Goal: Information Seeking & Learning: Understand process/instructions

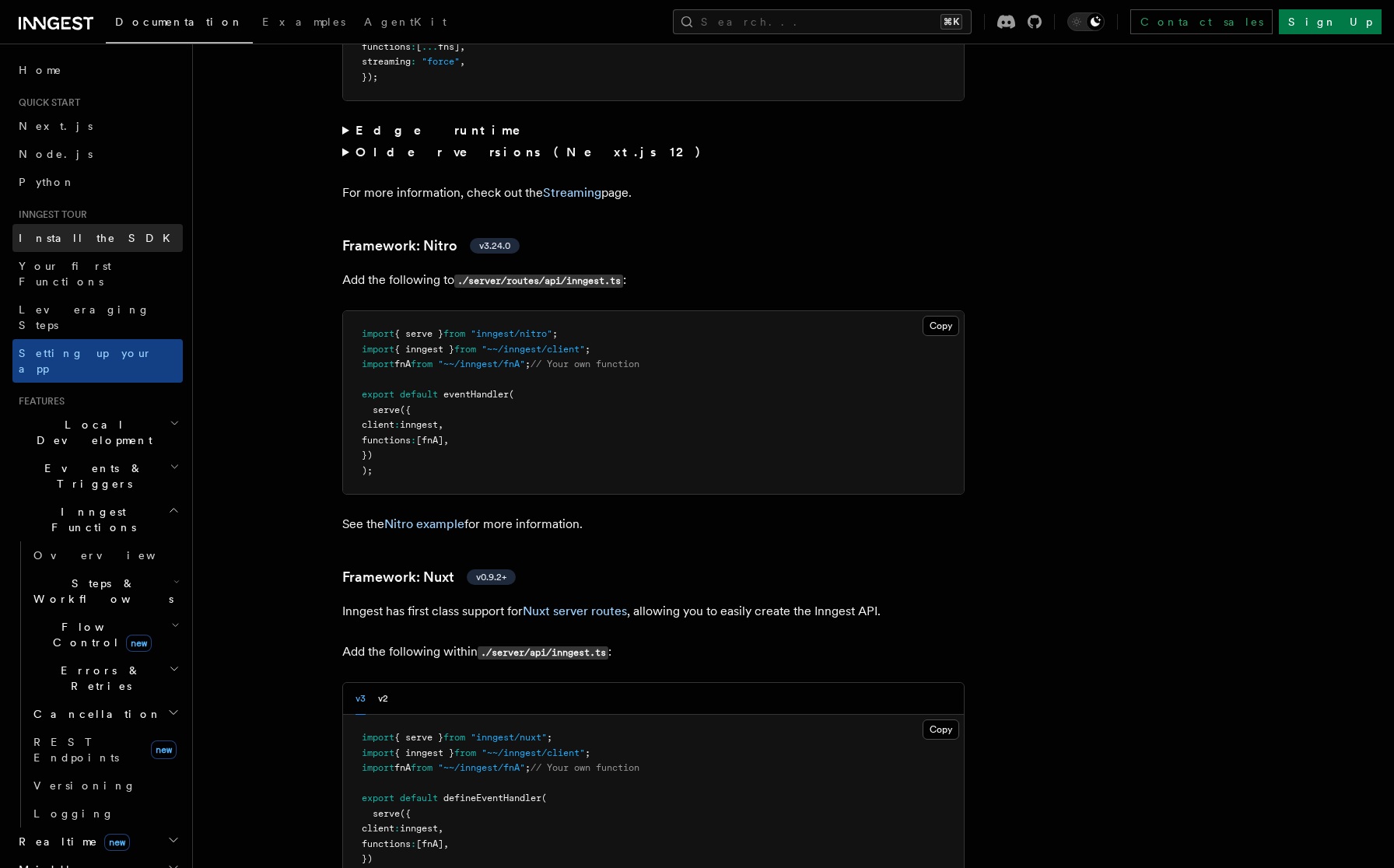
click at [64, 226] on link "Install the SDK" at bounding box center [97, 238] width 170 height 28
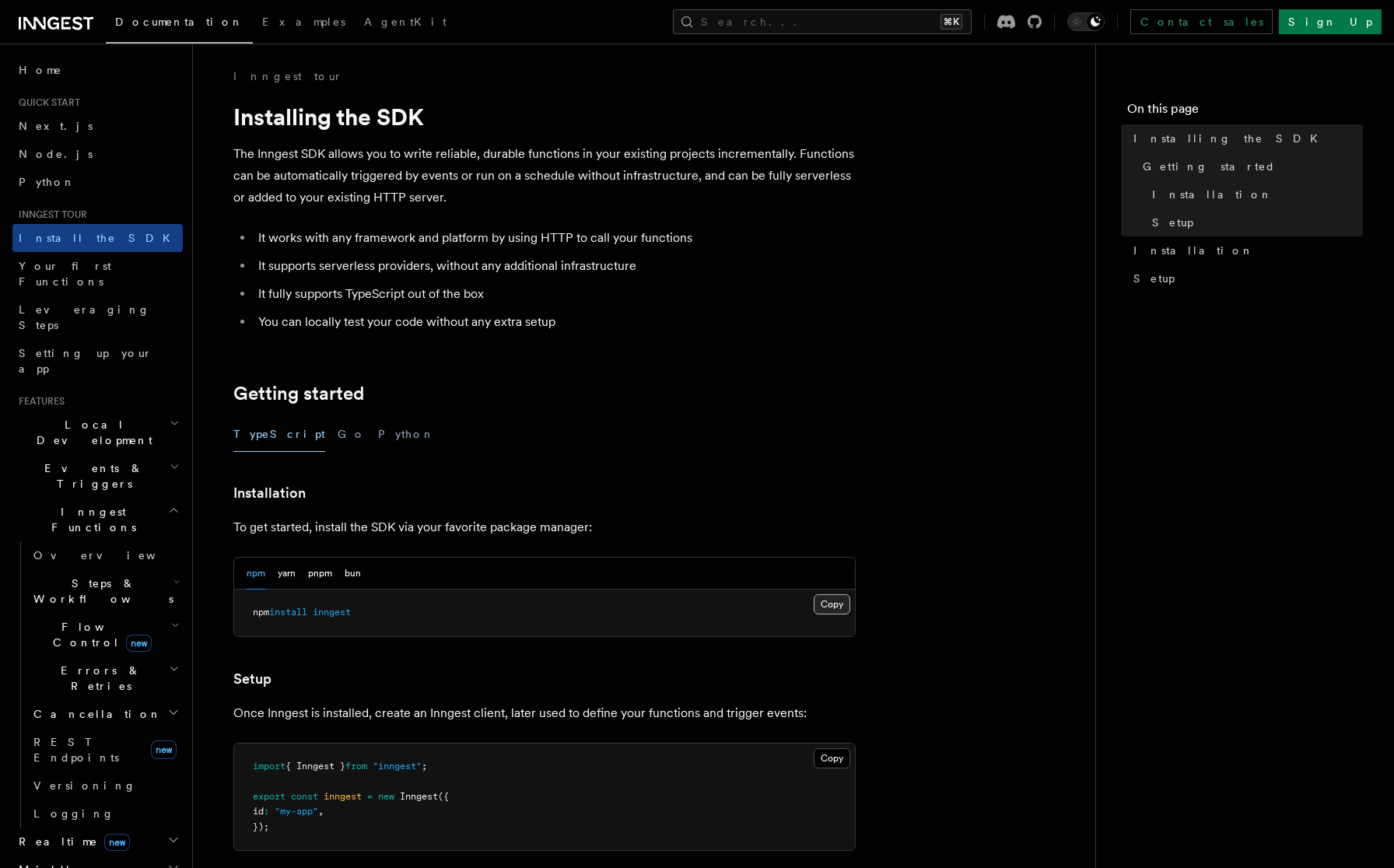
click at [827, 603] on button "Copy Copied" at bounding box center [832, 605] width 36 height 20
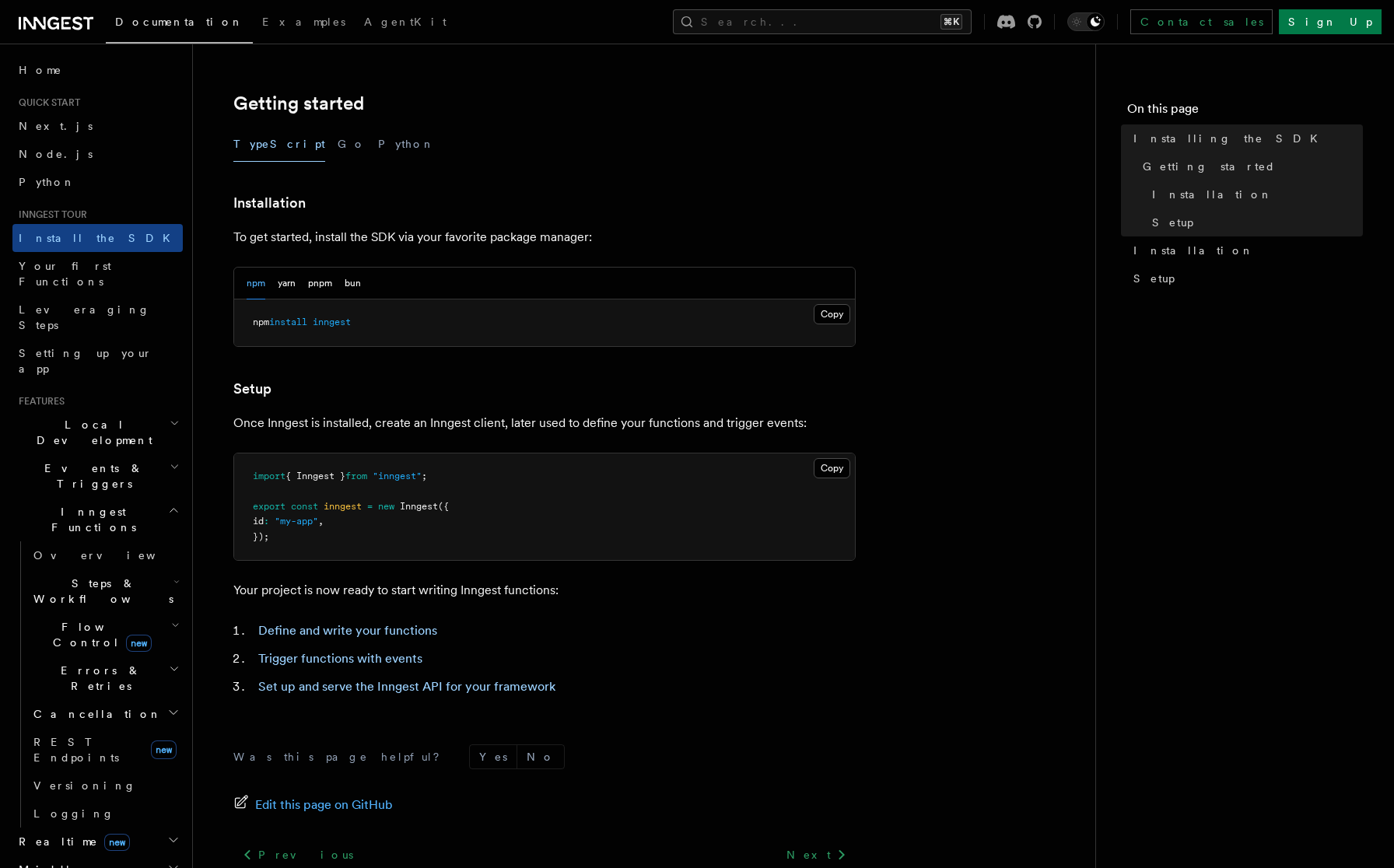
scroll to position [338, 0]
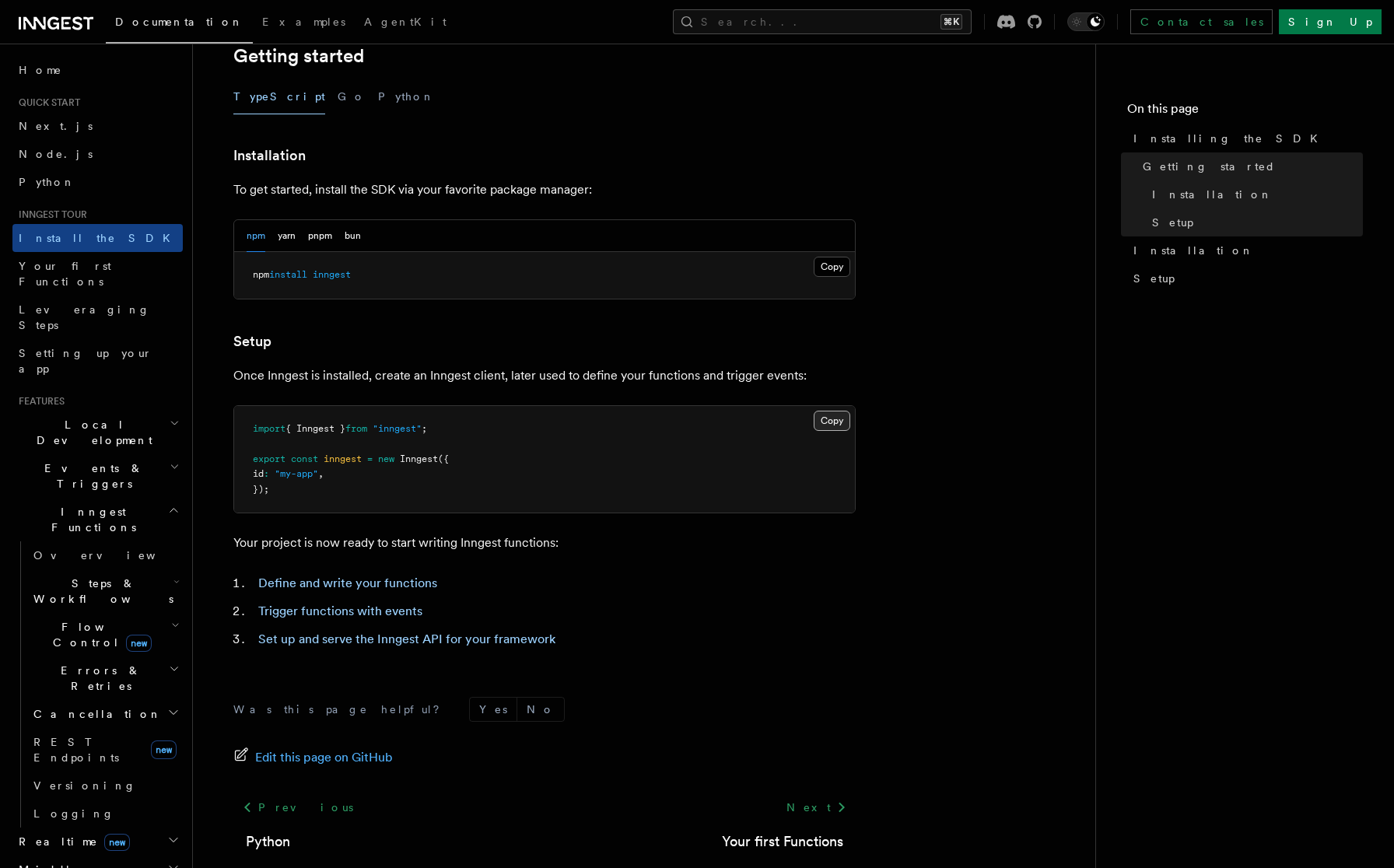
click at [827, 421] on button "Copy Copied" at bounding box center [832, 421] width 36 height 20
click at [364, 648] on li "Set up and serve the Inngest API for your framework" at bounding box center [555, 640] width 602 height 22
click at [354, 645] on link "Set up and serve the Inngest API for your framework" at bounding box center [407, 639] width 297 height 15
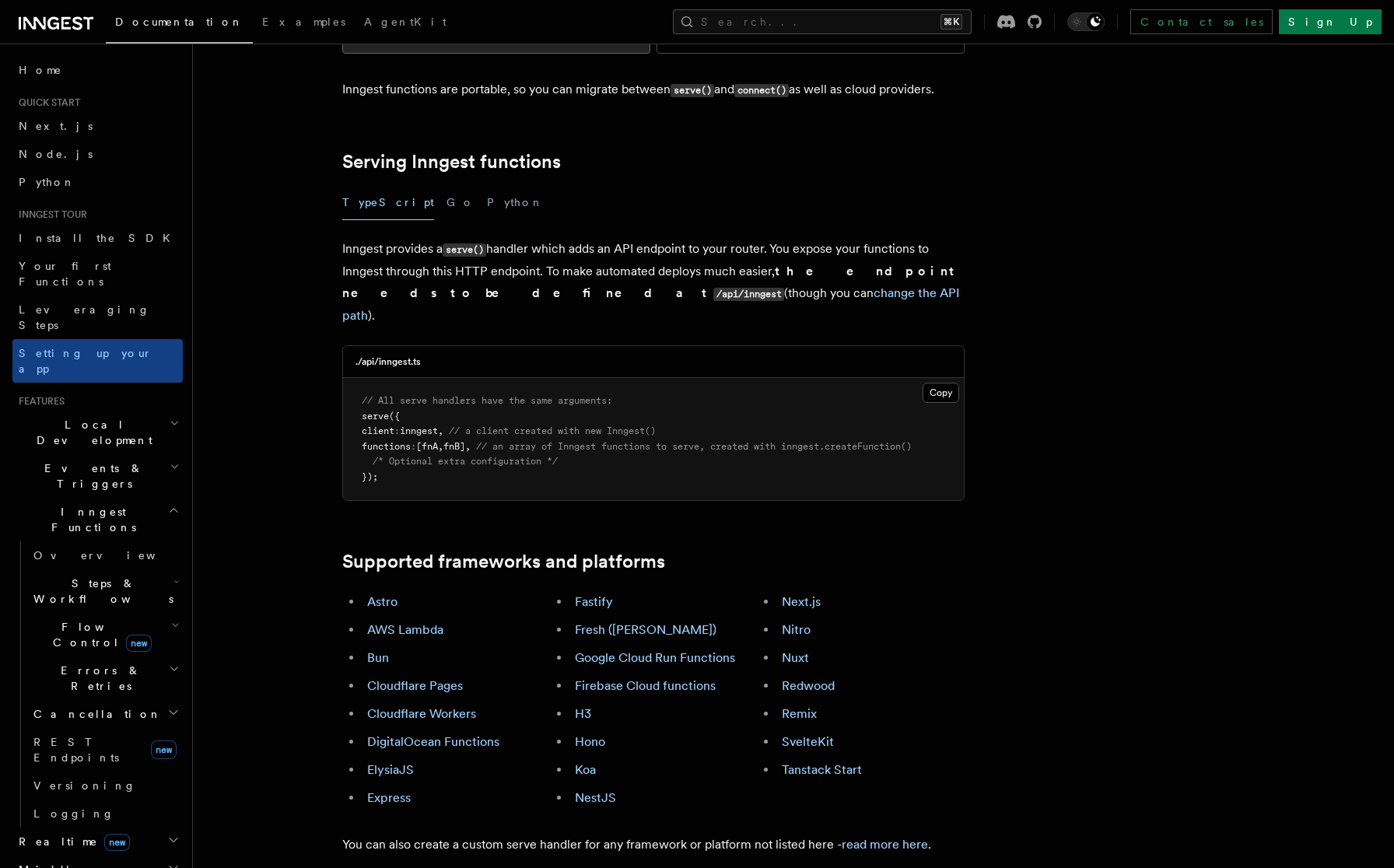
scroll to position [482, 0]
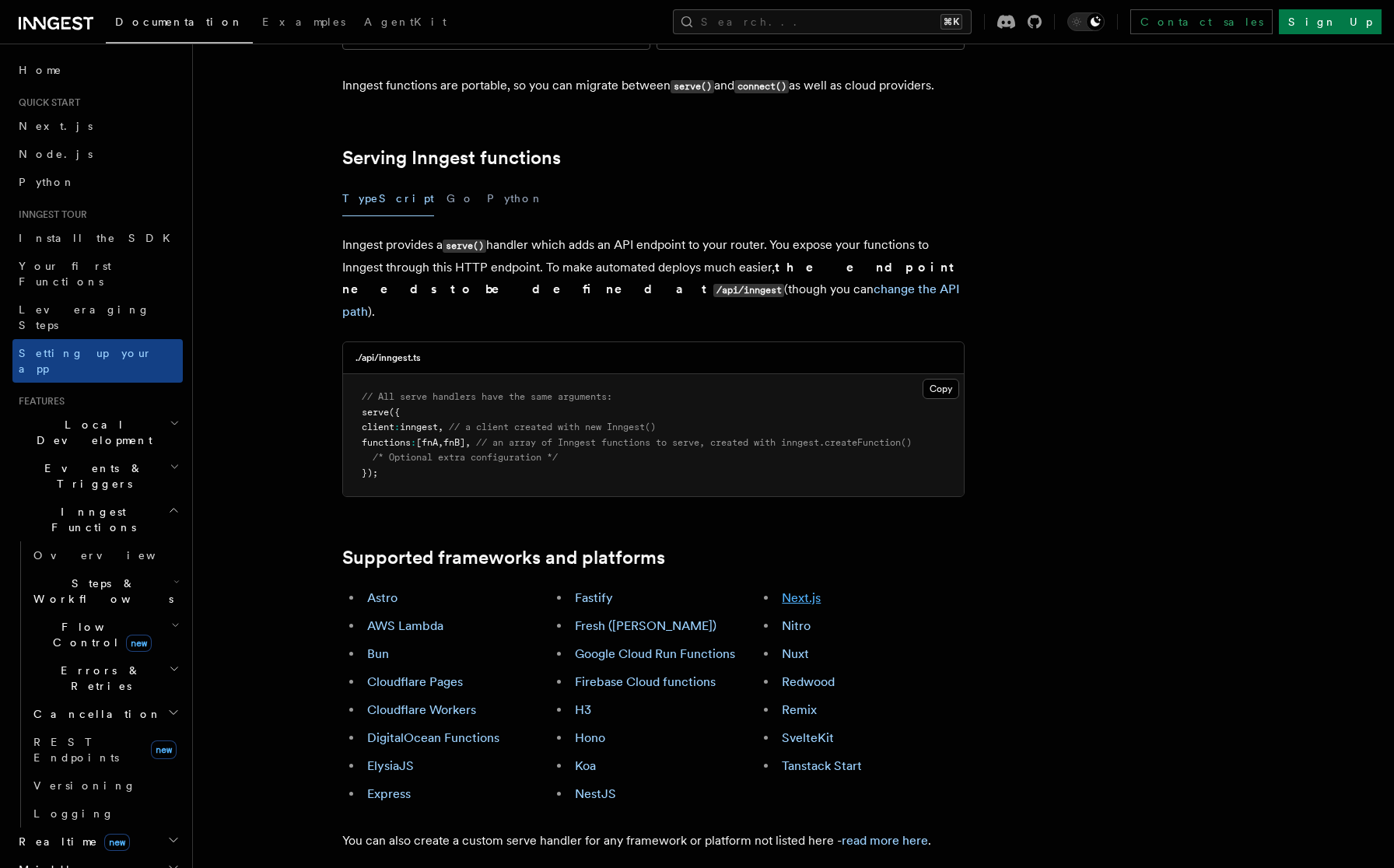
click at [796, 591] on link "Next.js" at bounding box center [801, 598] width 39 height 15
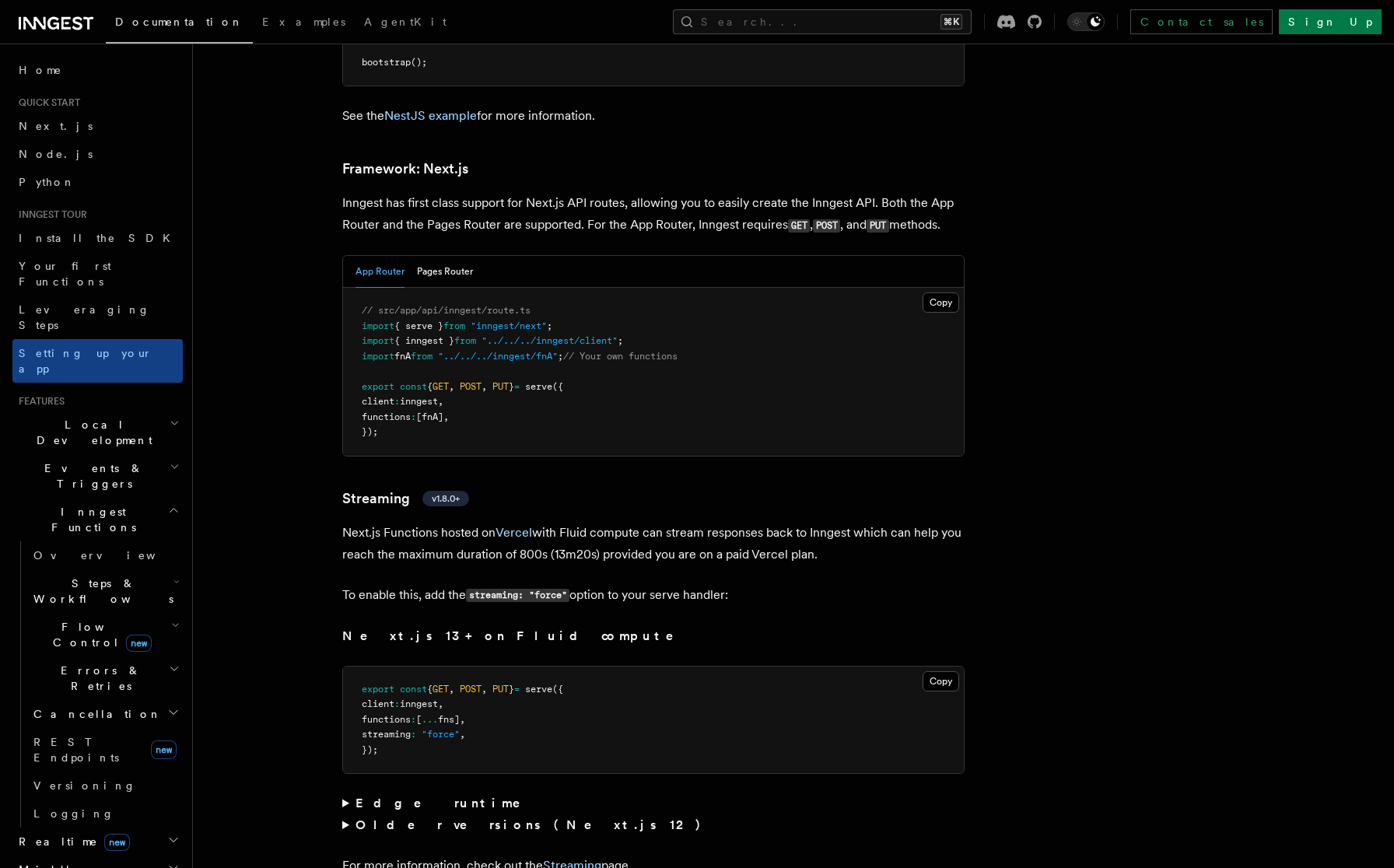
scroll to position [10079, 0]
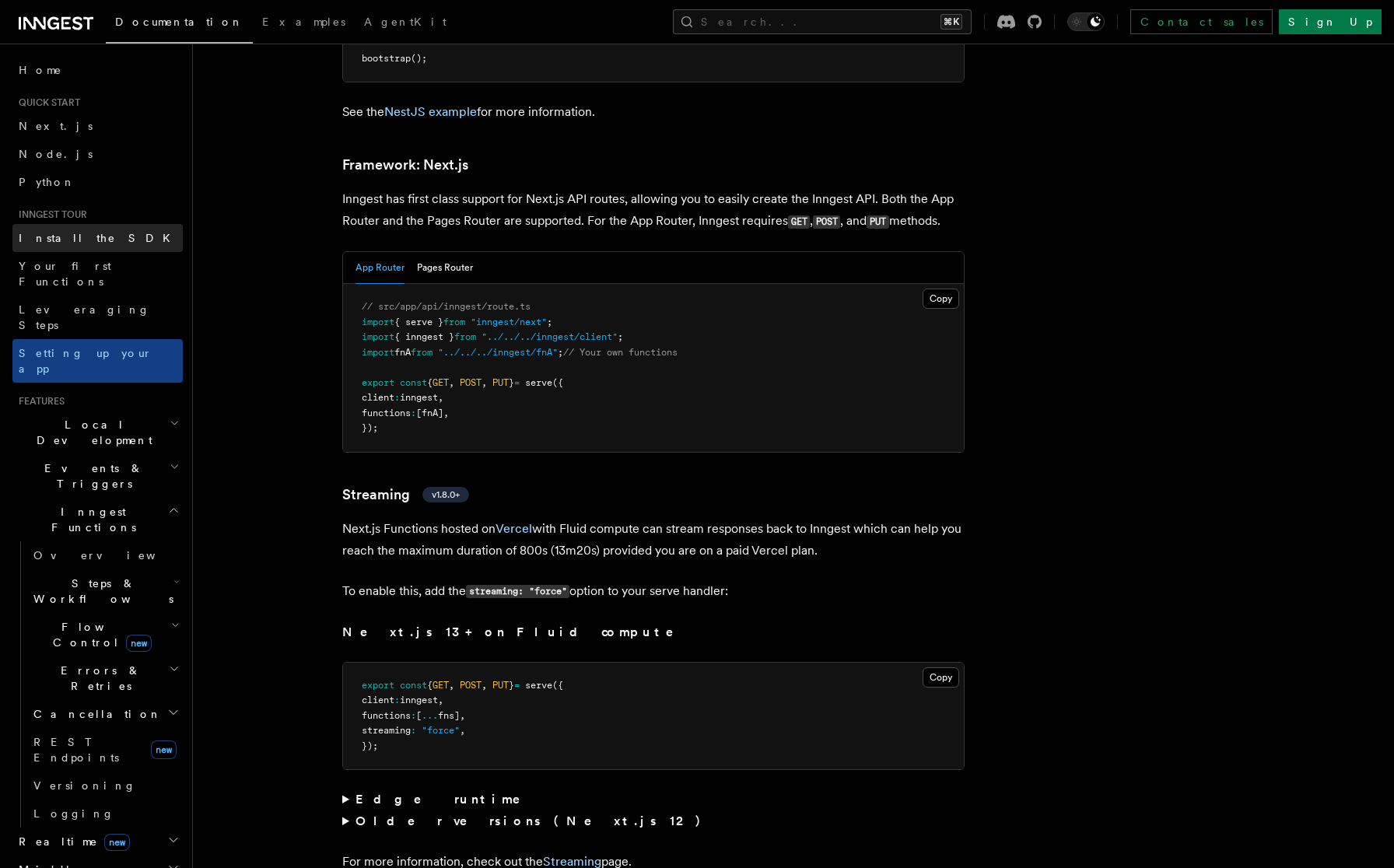
click at [87, 246] on link "Install the SDK" at bounding box center [97, 238] width 170 height 28
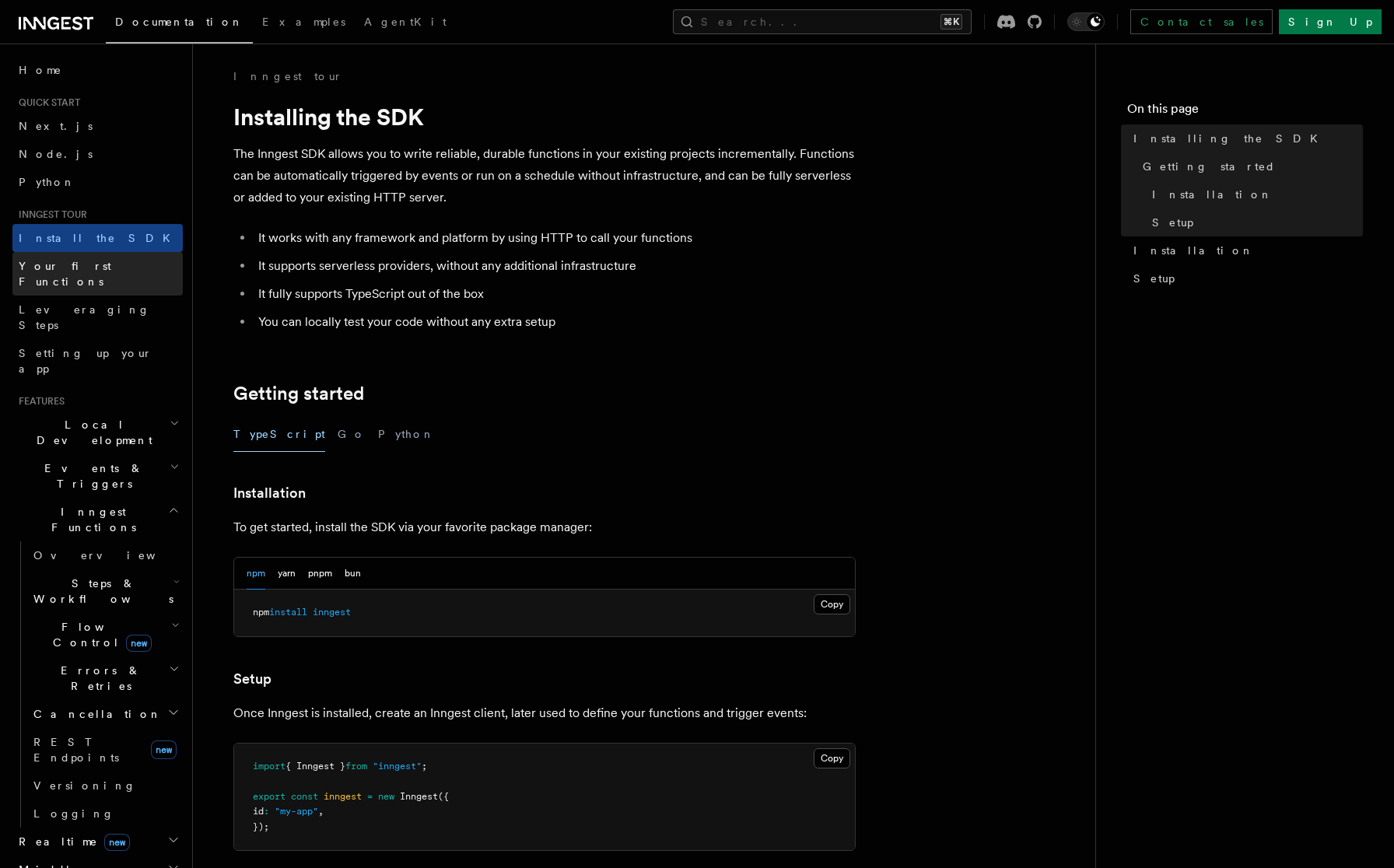
click at [61, 267] on span "Your first Functions" at bounding box center [65, 274] width 93 height 28
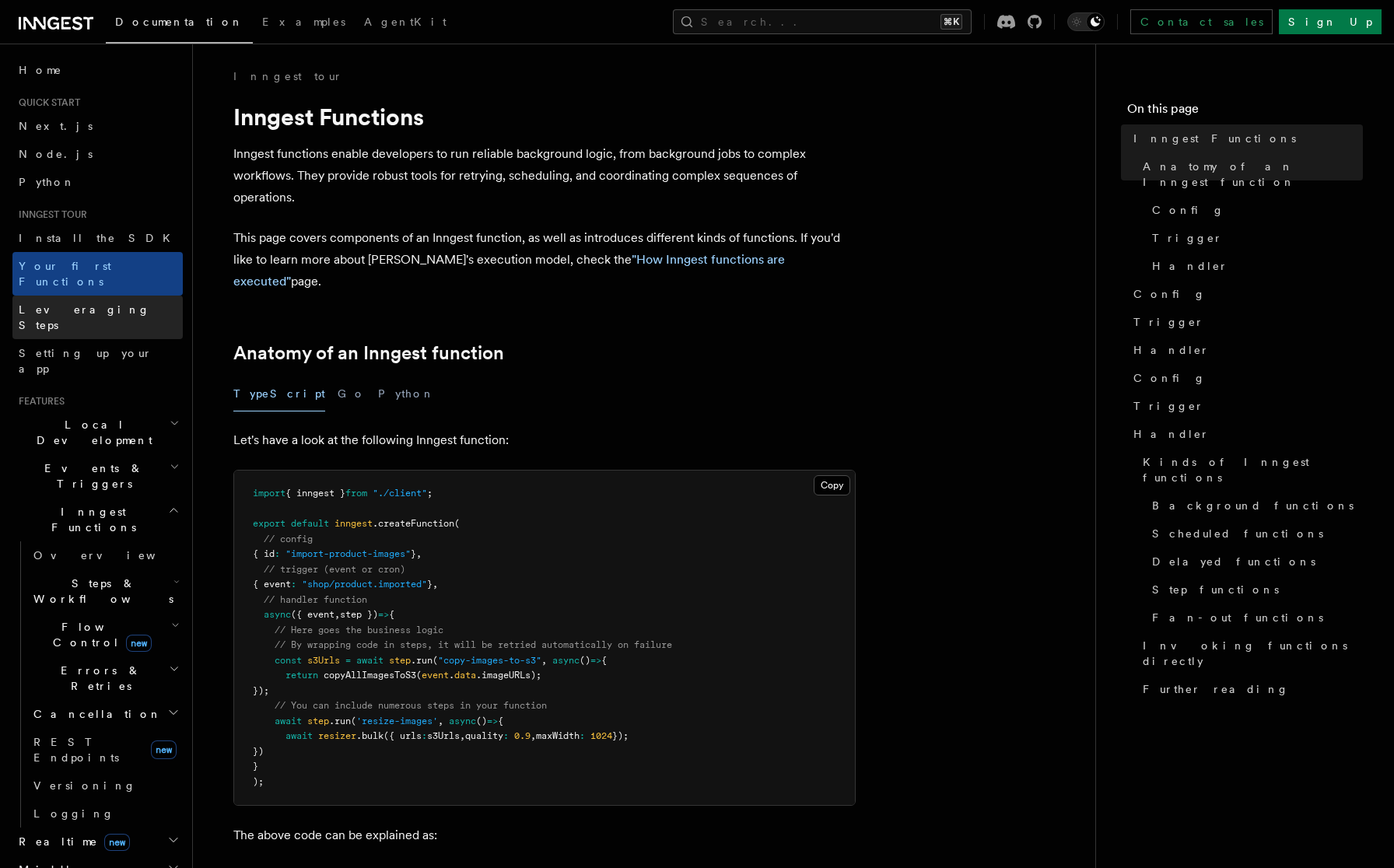
click at [68, 304] on span "Leveraging Steps" at bounding box center [84, 318] width 132 height 28
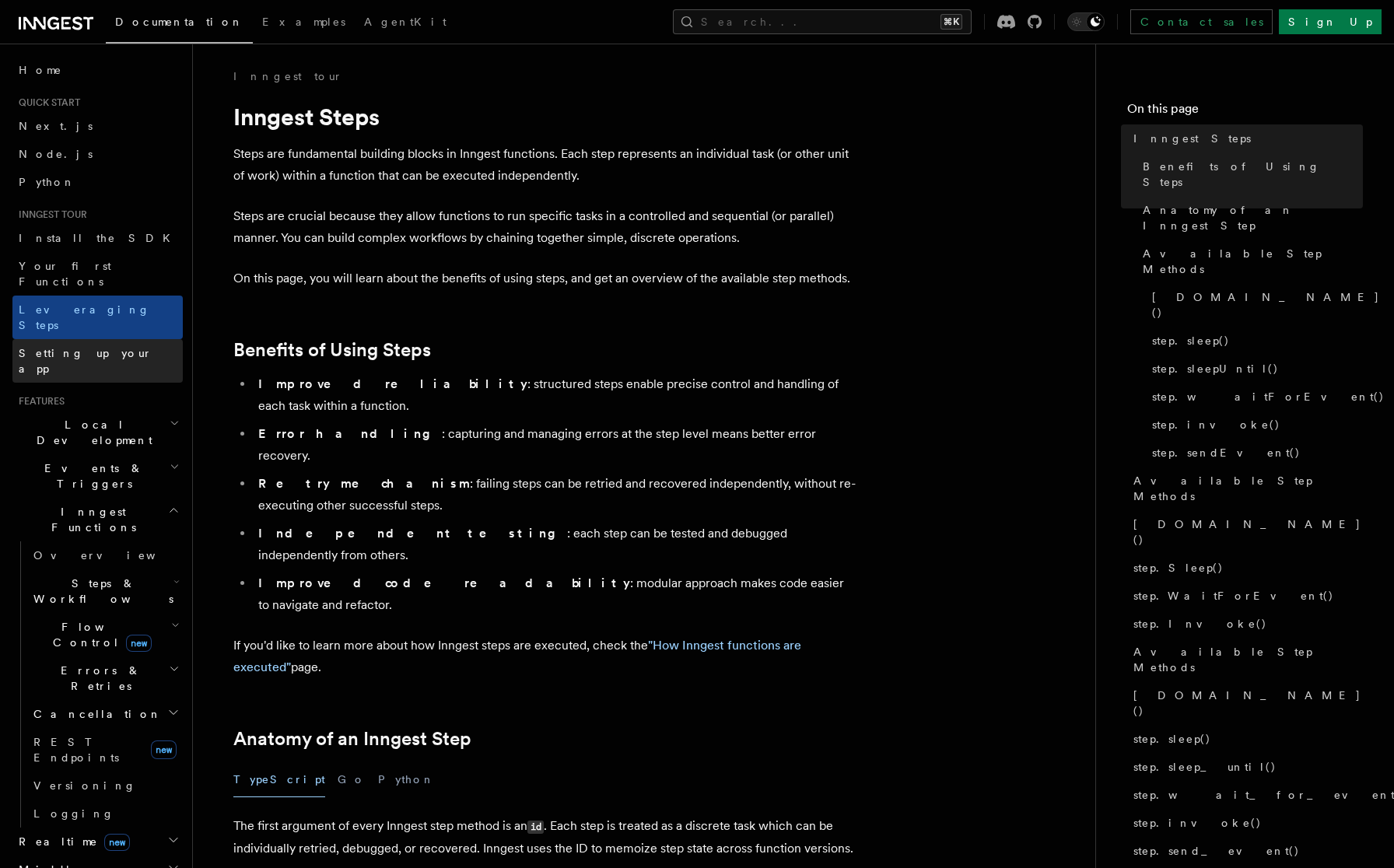
click at [69, 347] on span "Setting up your app" at bounding box center [85, 361] width 133 height 28
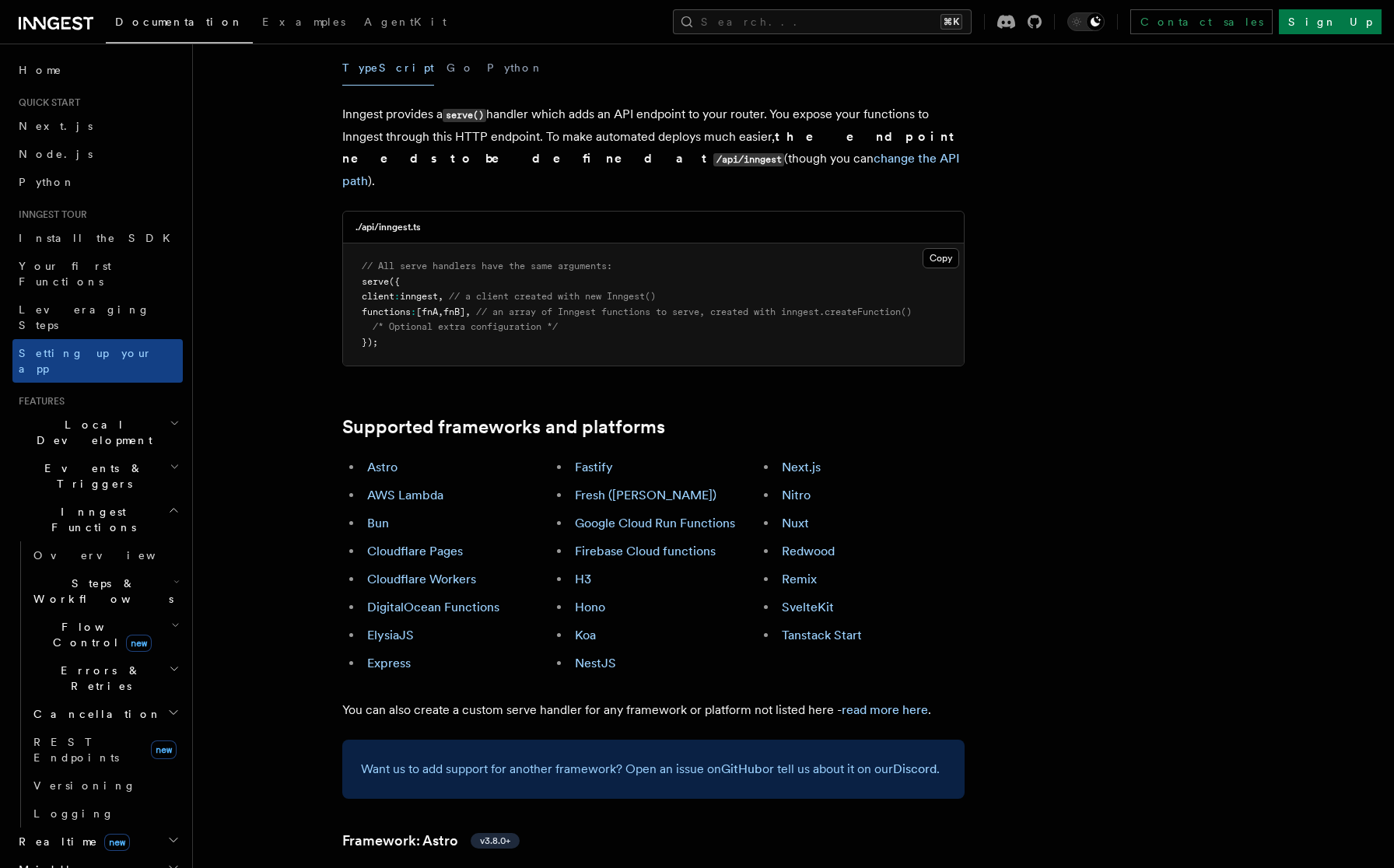
scroll to position [671, 0]
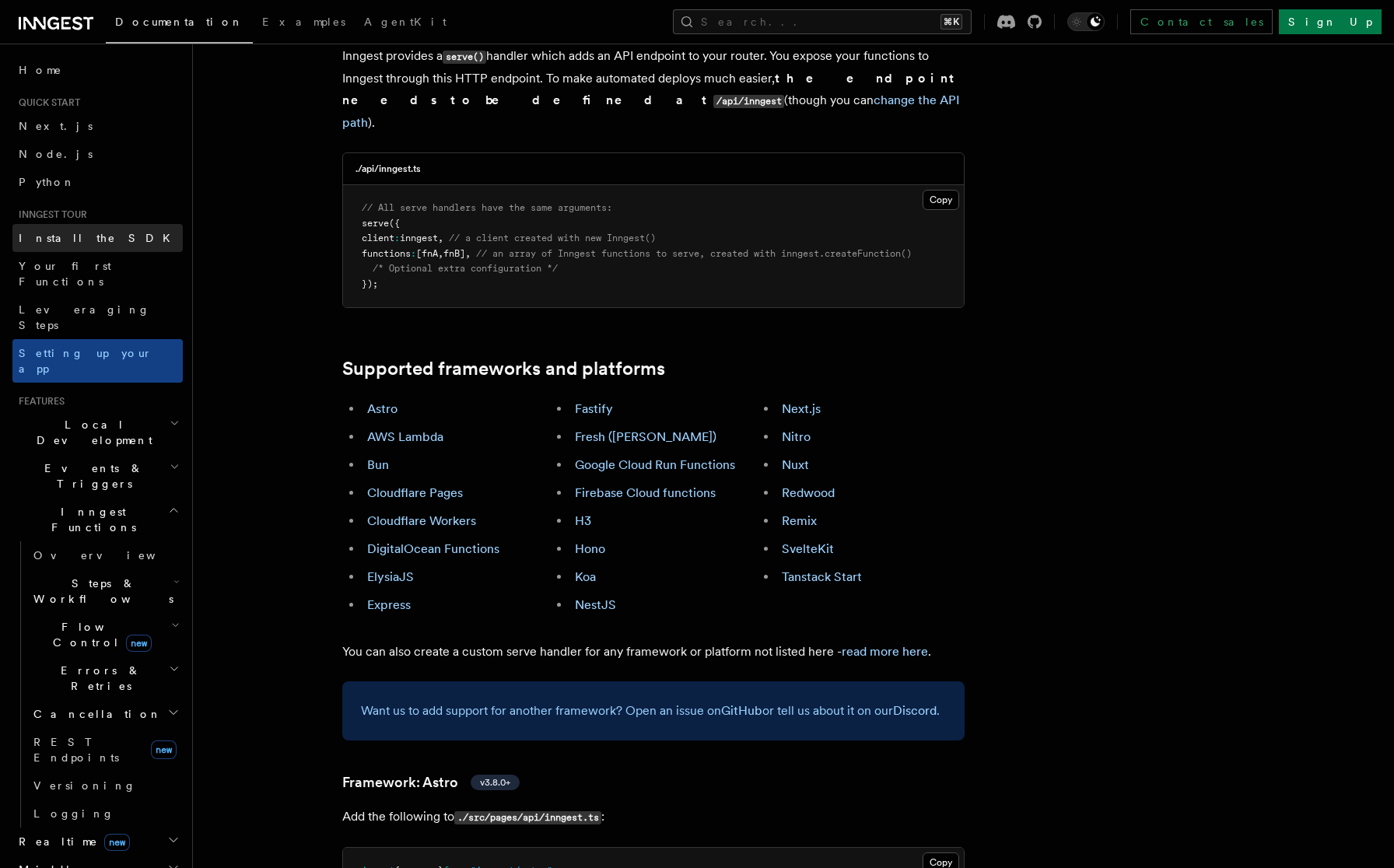
click at [111, 229] on link "Install the SDK" at bounding box center [97, 238] width 170 height 28
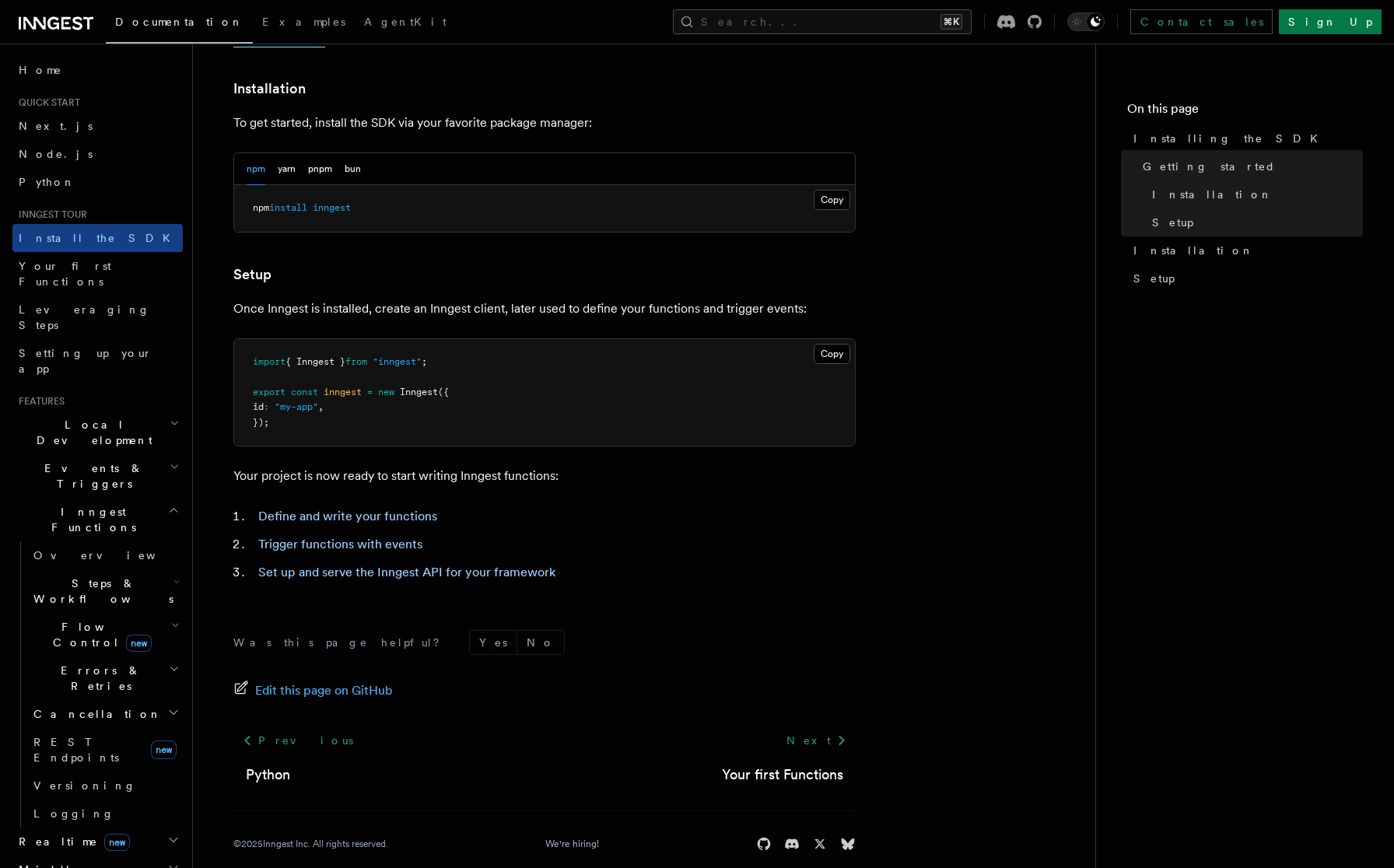
scroll to position [425, 0]
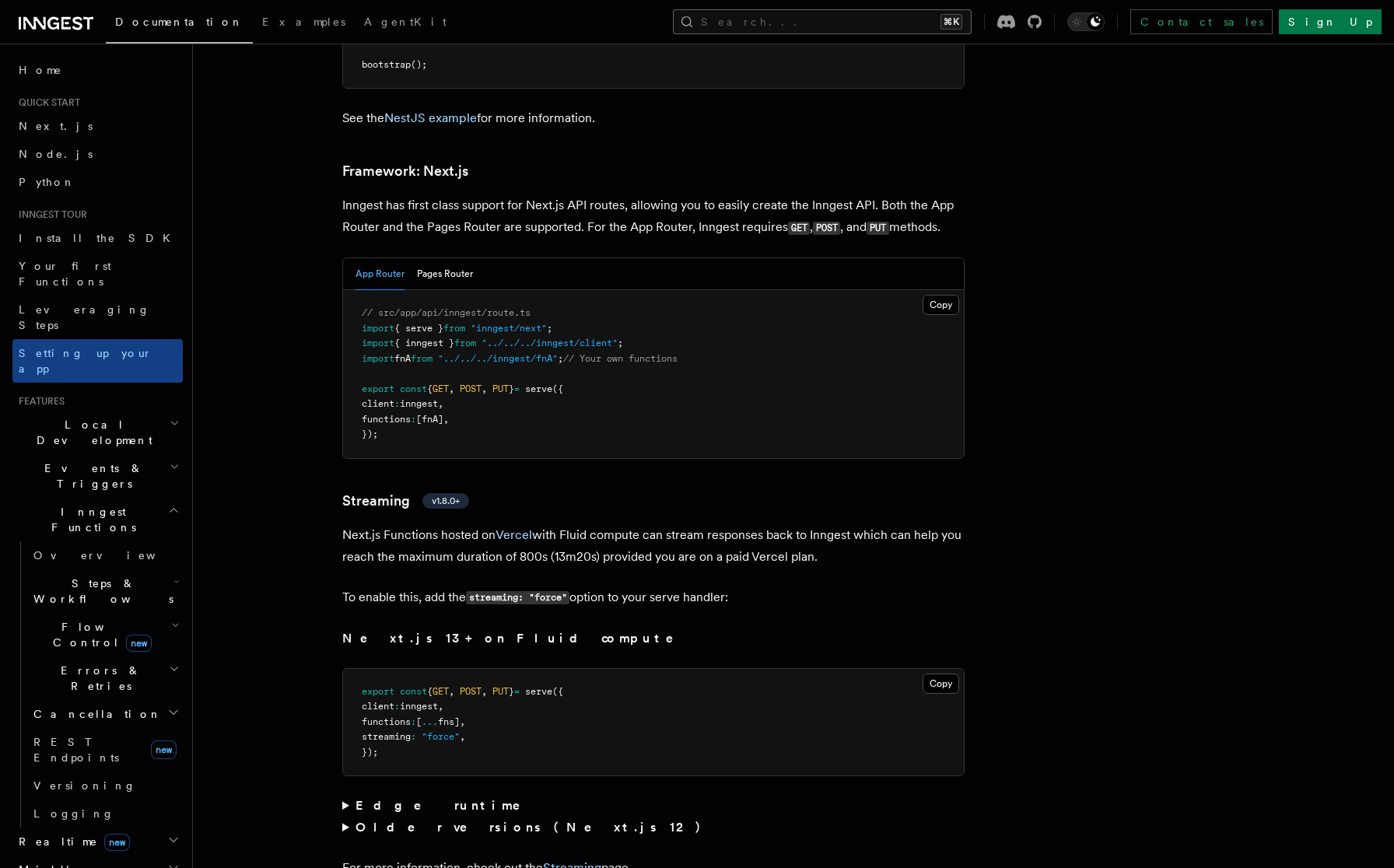
scroll to position [10079, 0]
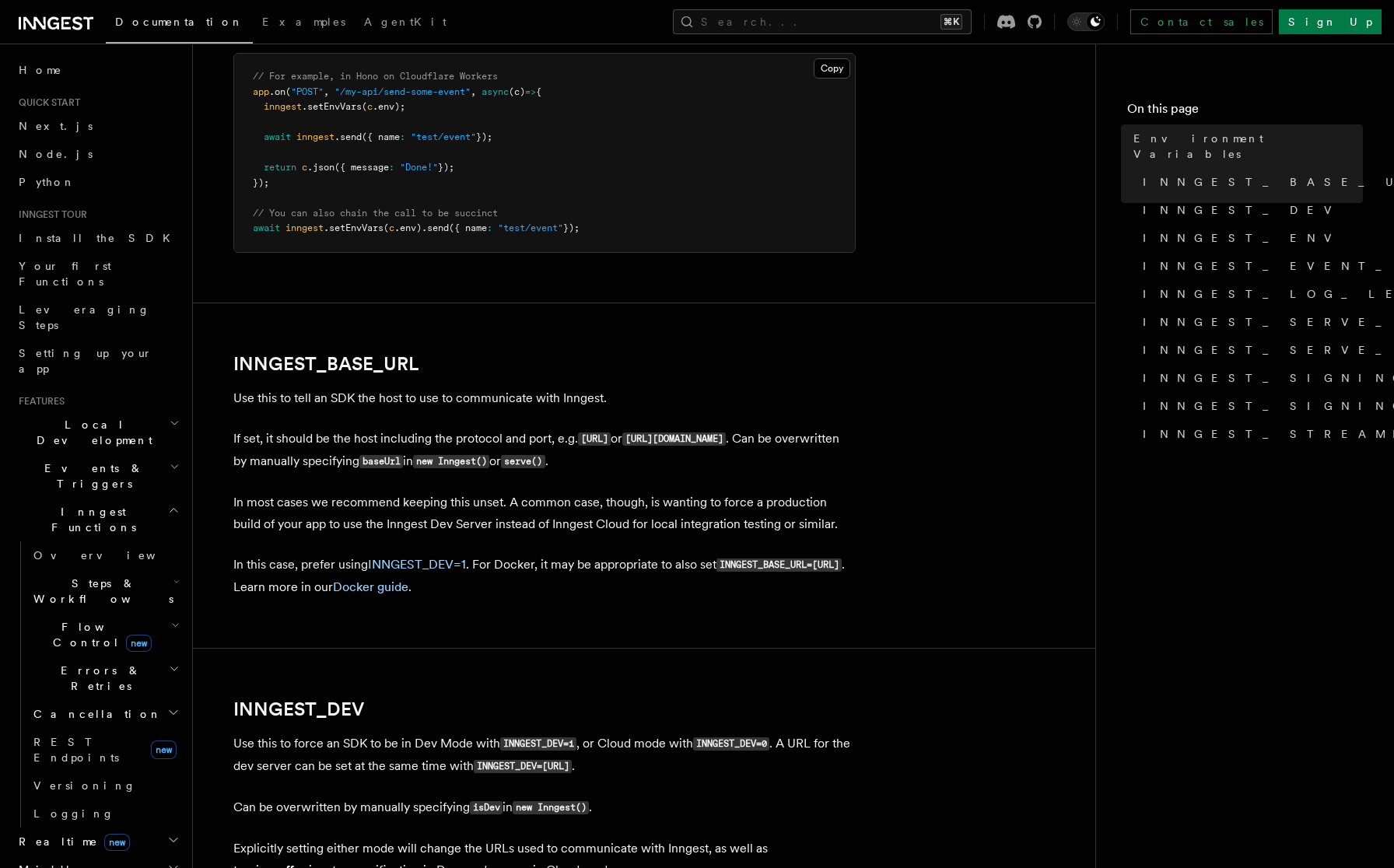
scroll to position [562, 0]
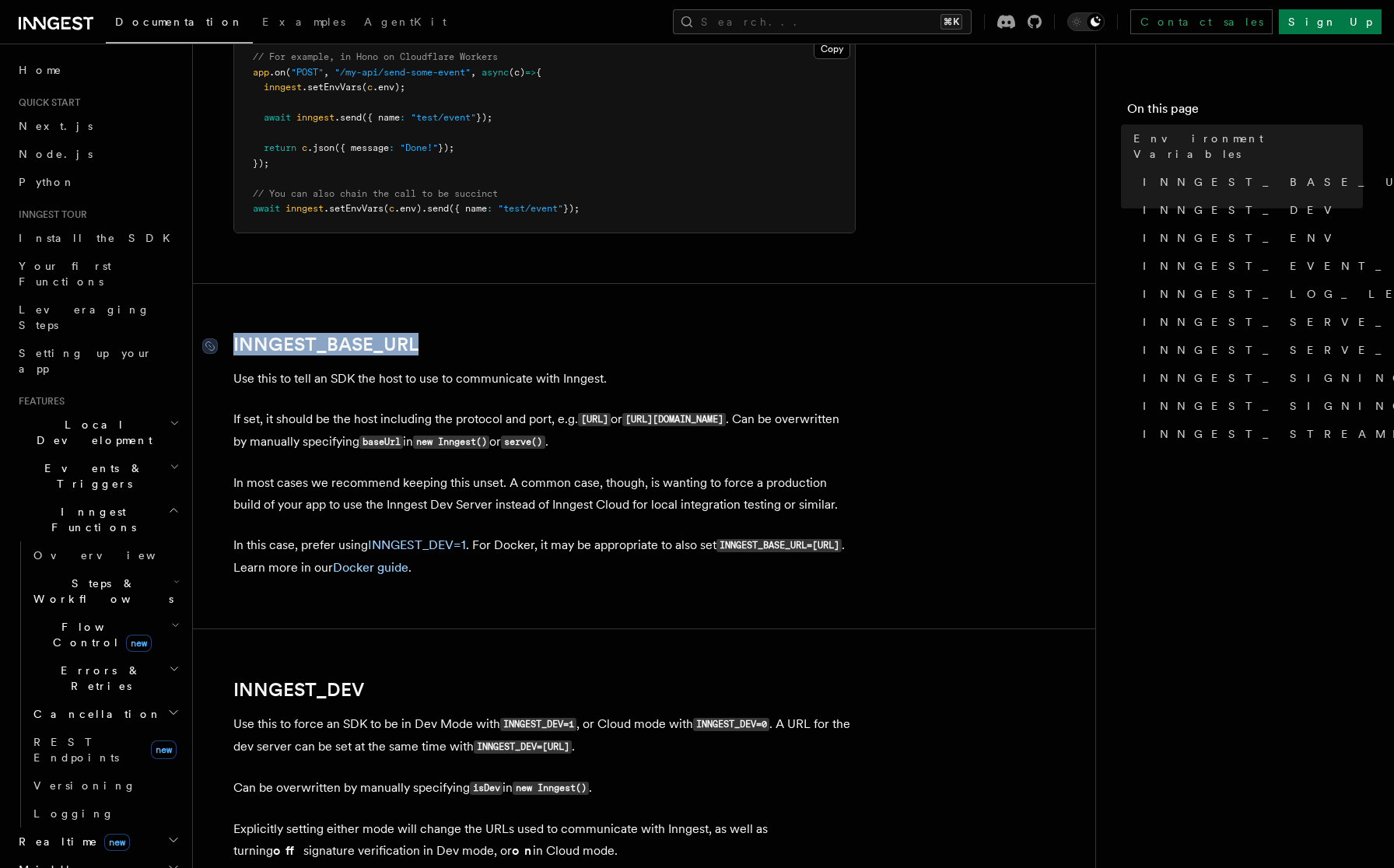
drag, startPoint x: 412, startPoint y: 347, endPoint x: 231, endPoint y: 350, distance: 181.0
click at [233, 350] on h2 "INNGEST_BASE_URL" at bounding box center [545, 345] width 622 height 22
copy link "INNGEST_BASE_URL"
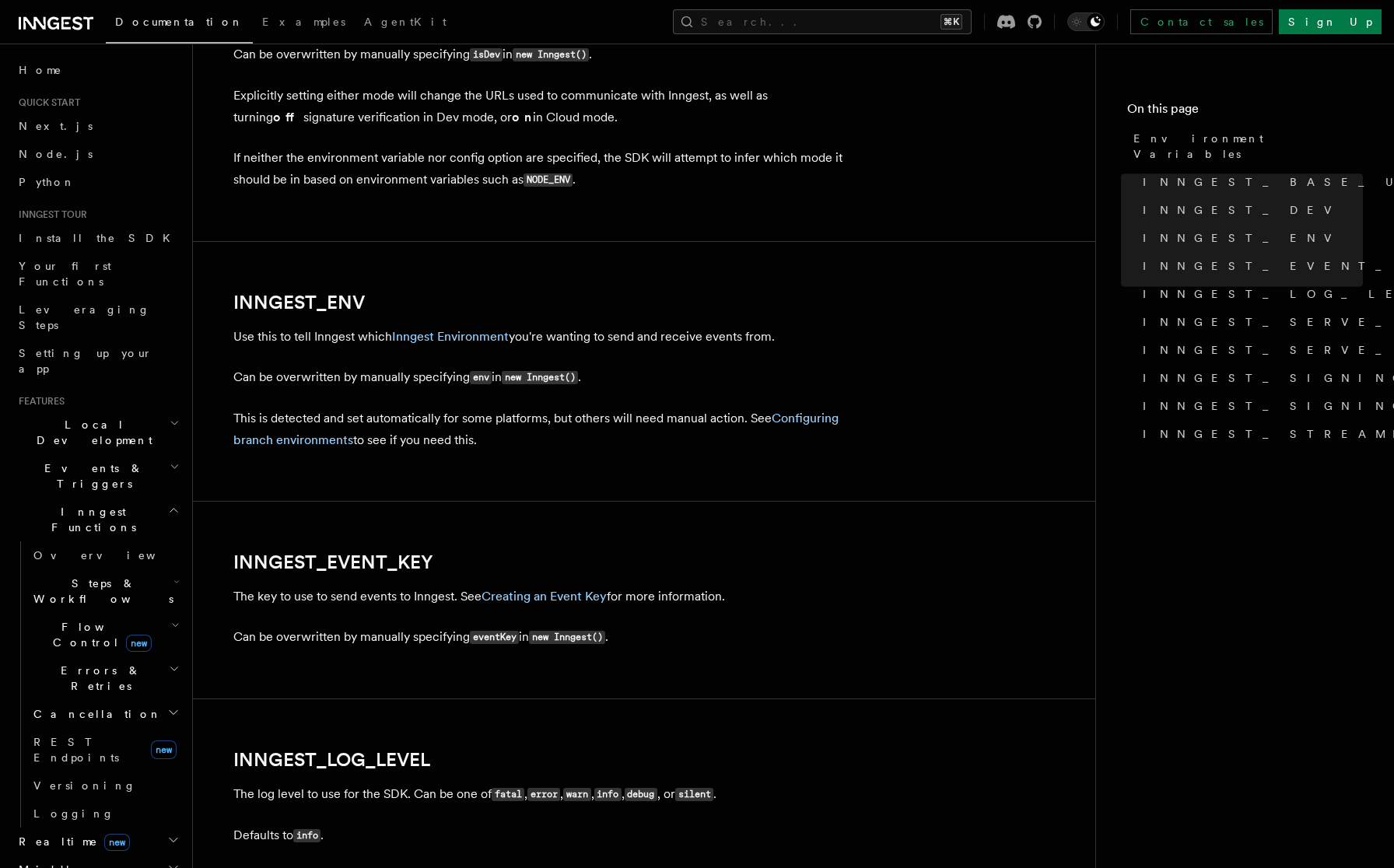
scroll to position [1517, 0]
